Goal: Information Seeking & Learning: Understand process/instructions

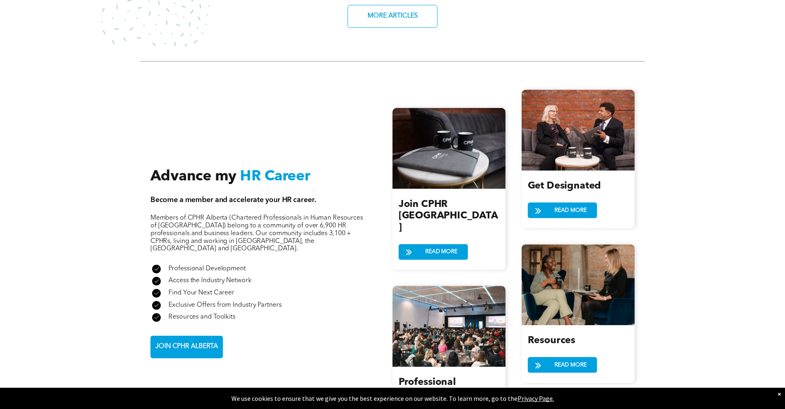
scroll to position [813, 0]
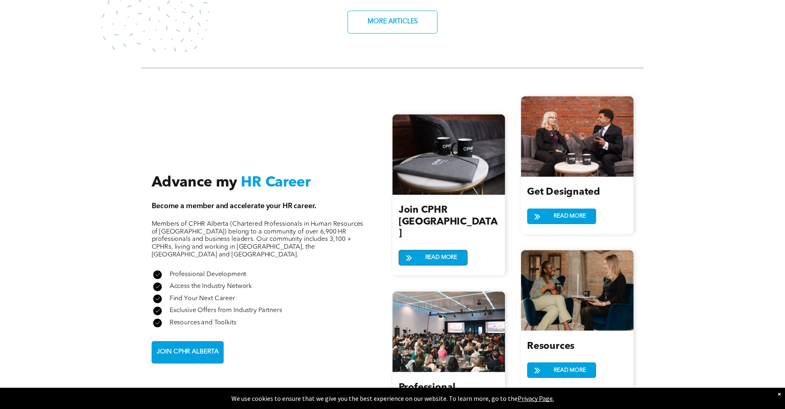
click at [428, 250] on span "READ MORE" at bounding box center [441, 257] width 38 height 15
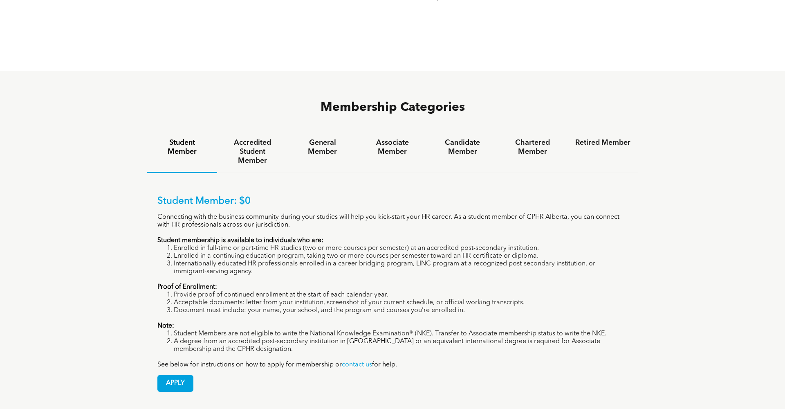
scroll to position [501, 0]
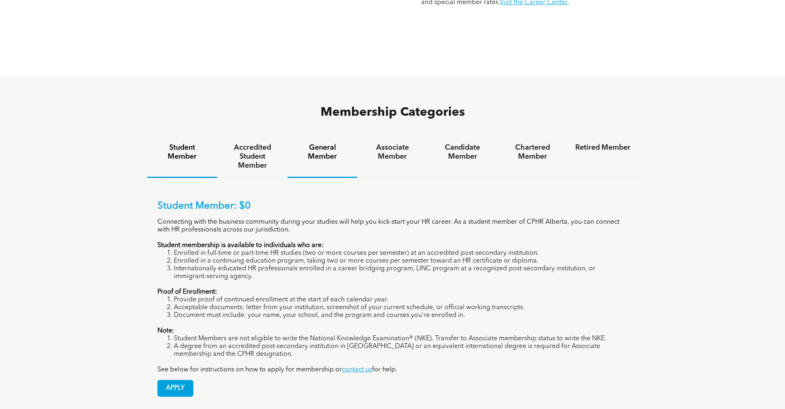
click at [333, 143] on h4 "General Member" at bounding box center [322, 152] width 55 height 18
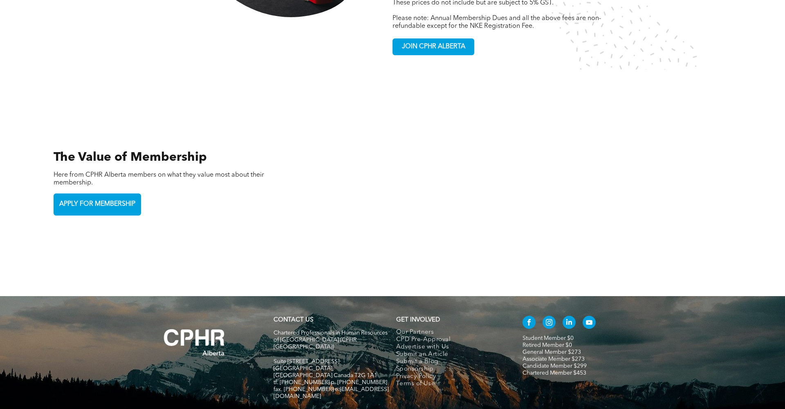
scroll to position [1733, 0]
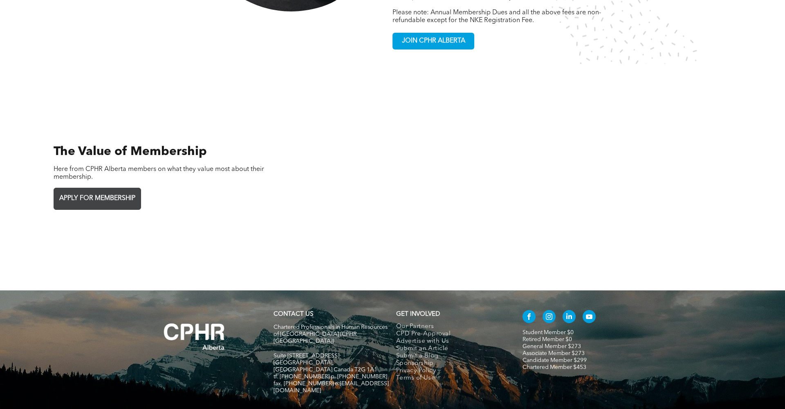
click at [96, 190] on span "APPLY FOR MEMBERSHIP" at bounding box center [97, 198] width 82 height 16
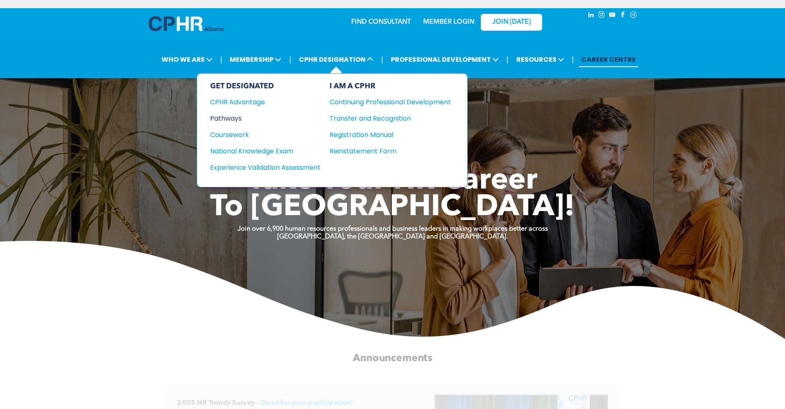
click at [229, 118] on div "Pathways" at bounding box center [259, 118] width 99 height 10
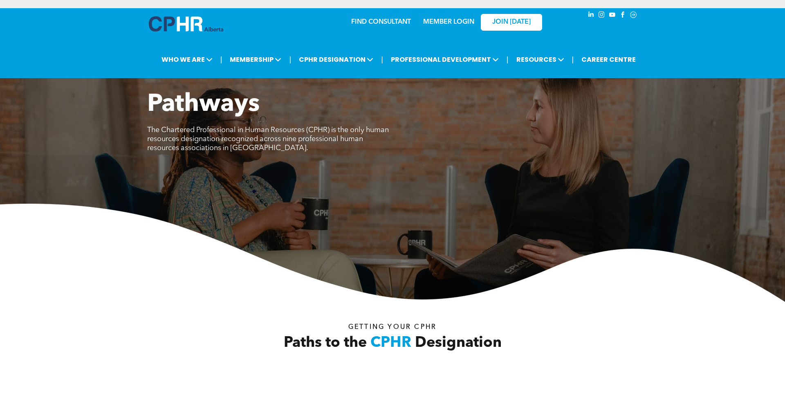
scroll to position [1, 0]
